Goal: Transaction & Acquisition: Purchase product/service

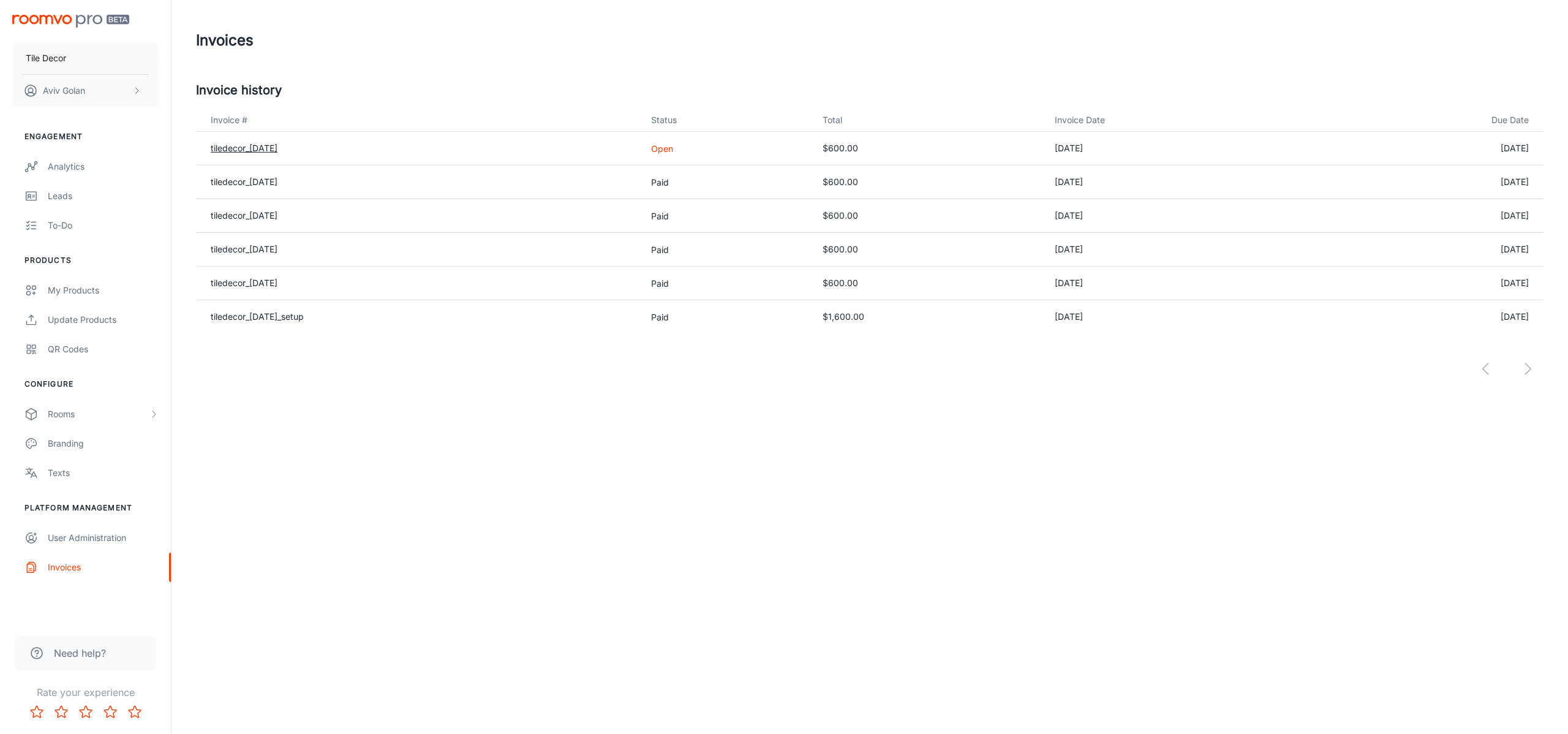
click at [278, 146] on link "tiledecor_[DATE]" at bounding box center [244, 148] width 67 height 11
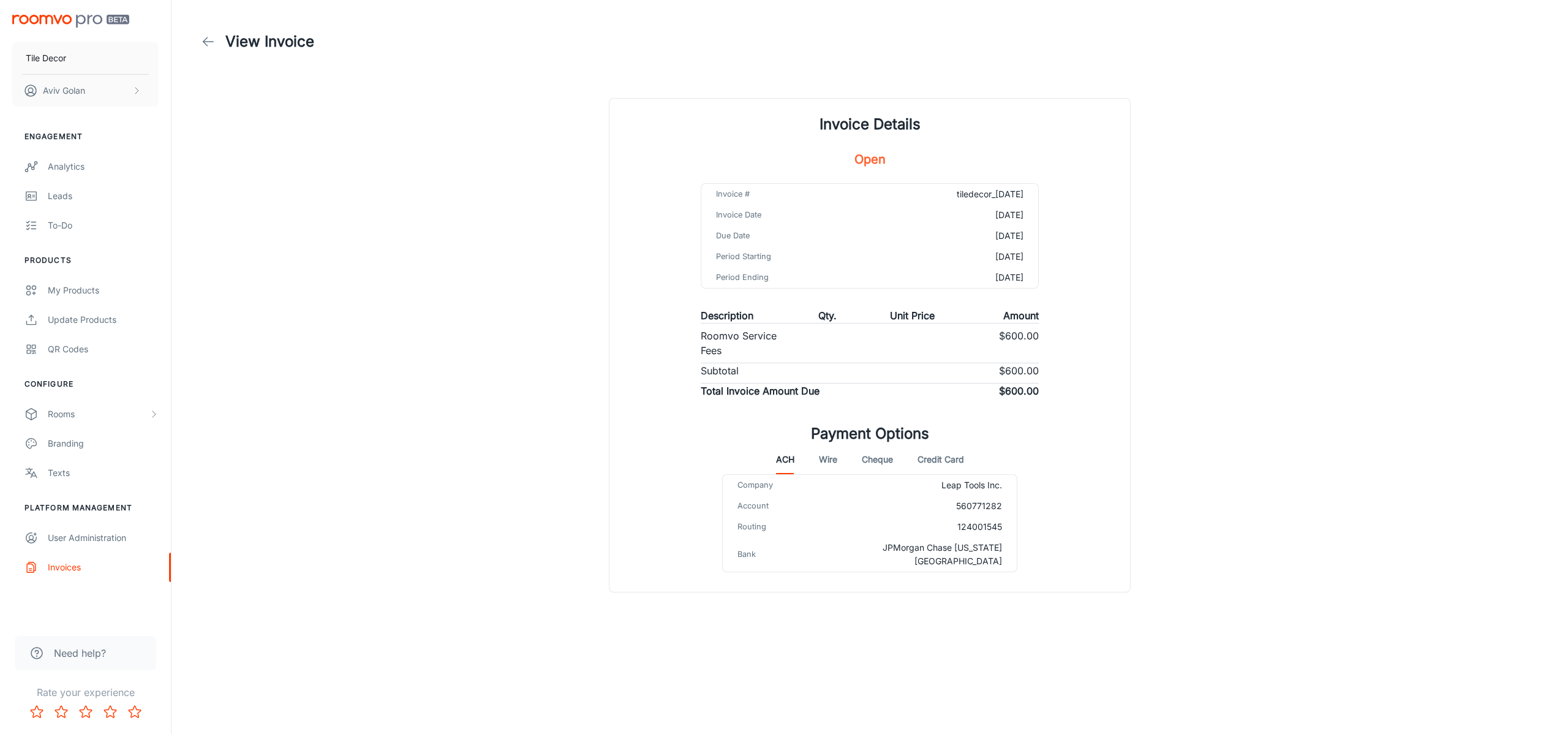
click at [823, 456] on button "Wire" at bounding box center [828, 459] width 18 height 29
click at [874, 458] on button "Cheque" at bounding box center [877, 459] width 32 height 29
click at [819, 462] on button "Wire" at bounding box center [828, 459] width 18 height 29
click at [864, 462] on button "Cheque" at bounding box center [877, 459] width 32 height 29
click at [831, 462] on button "Wire" at bounding box center [828, 459] width 18 height 29
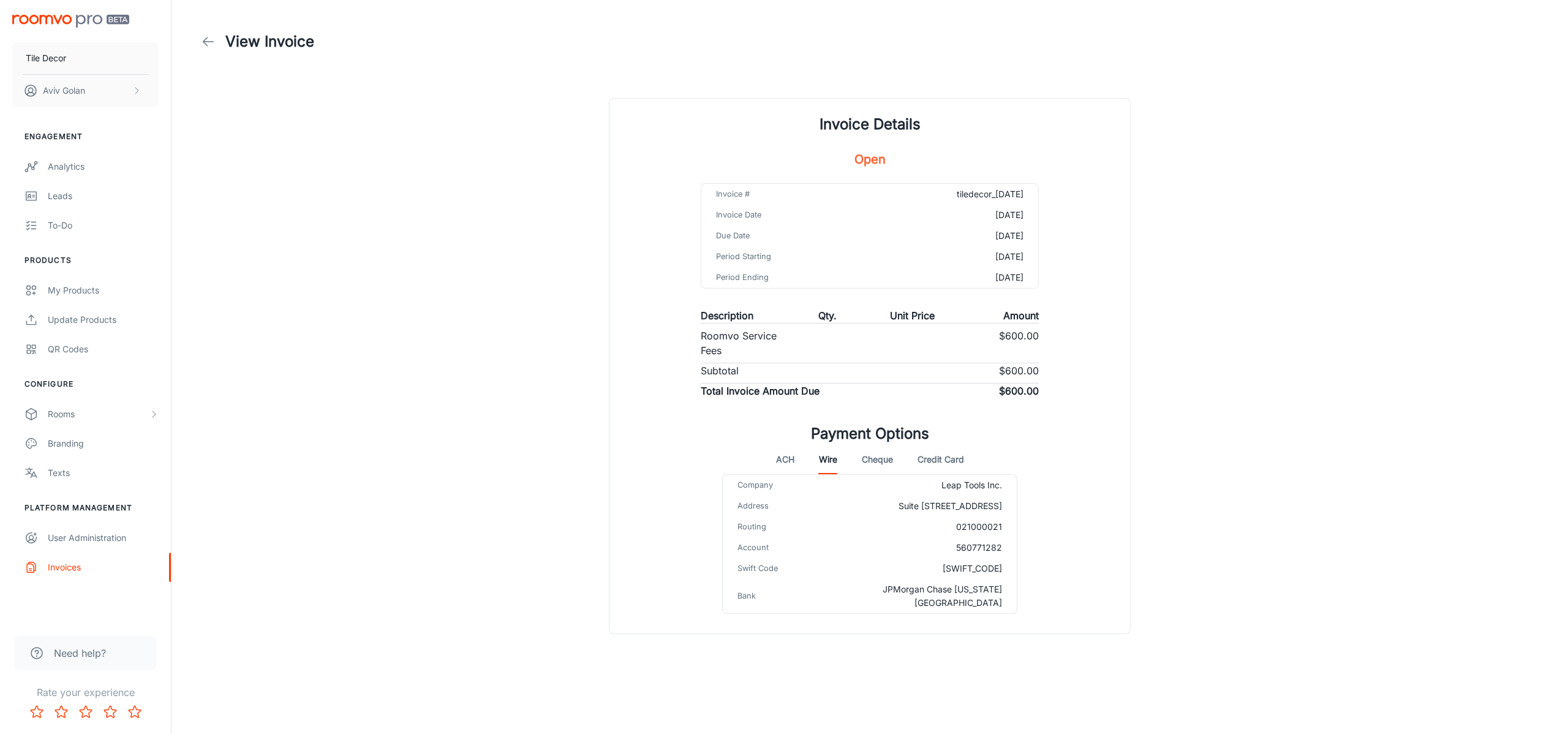
click at [938, 466] on button "Credit Card" at bounding box center [940, 459] width 47 height 29
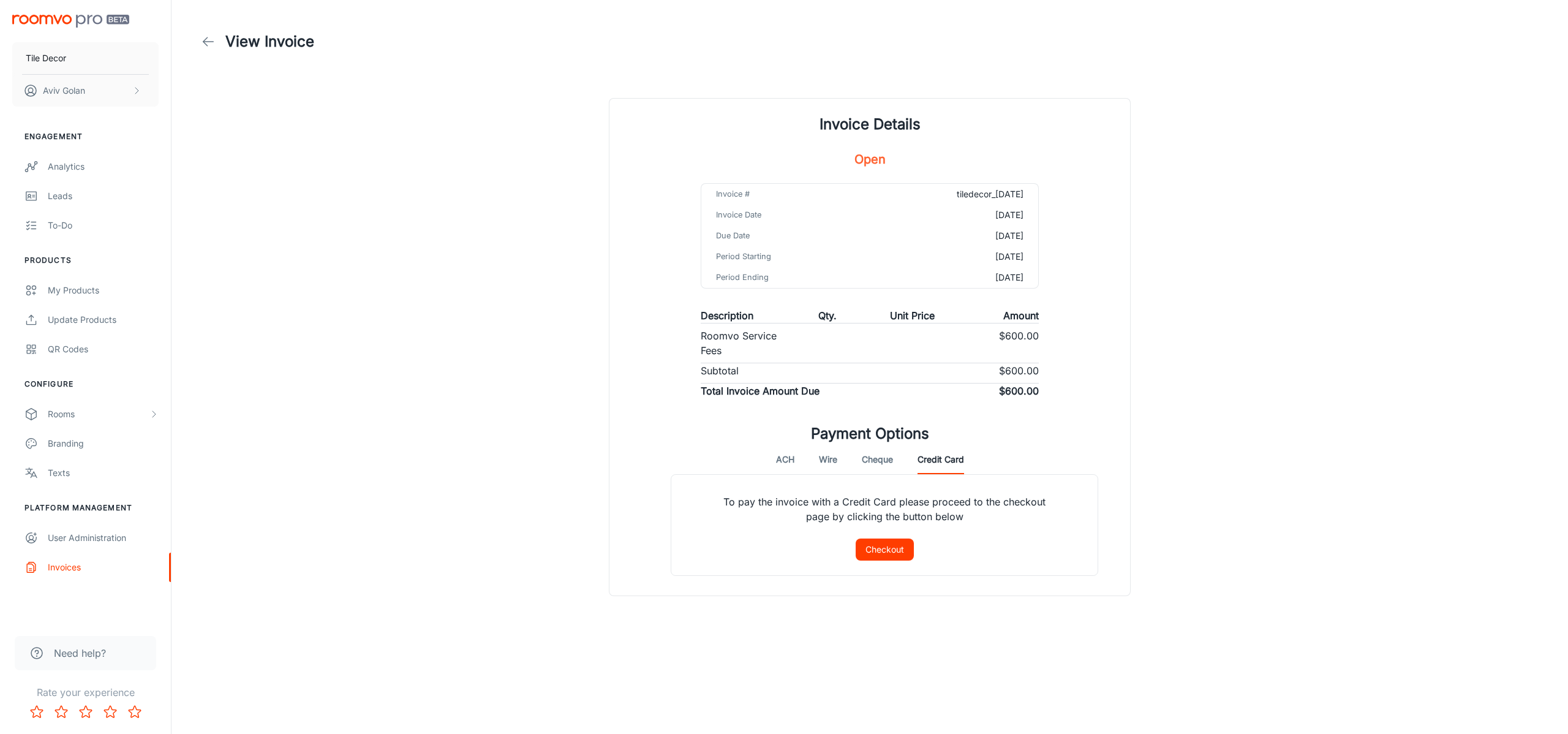
click at [776, 465] on button "ACH" at bounding box center [785, 459] width 18 height 29
click at [960, 469] on button "Credit Card" at bounding box center [940, 459] width 47 height 29
click at [948, 459] on button "Credit Card" at bounding box center [940, 459] width 47 height 29
click at [891, 540] on button "Checkout" at bounding box center [884, 549] width 58 height 22
